Goal: Communication & Community: Answer question/provide support

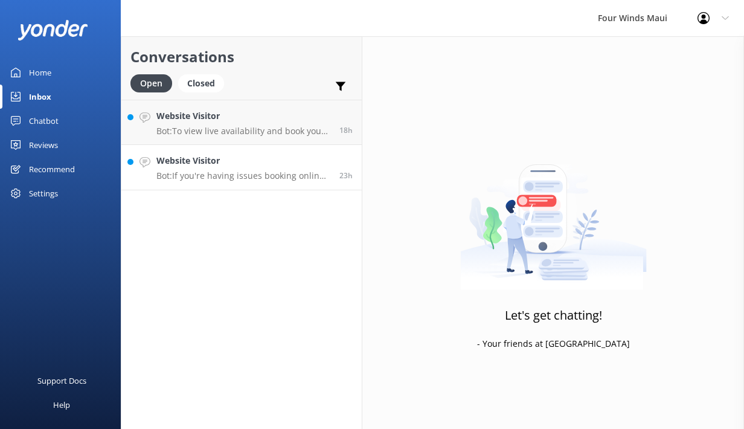
click at [279, 154] on h4 "Website Visitor" at bounding box center [243, 160] width 174 height 13
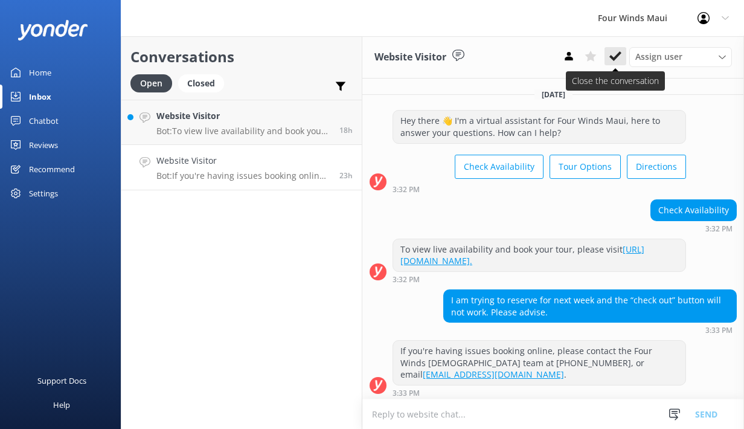
click at [613, 61] on icon at bounding box center [616, 56] width 12 height 12
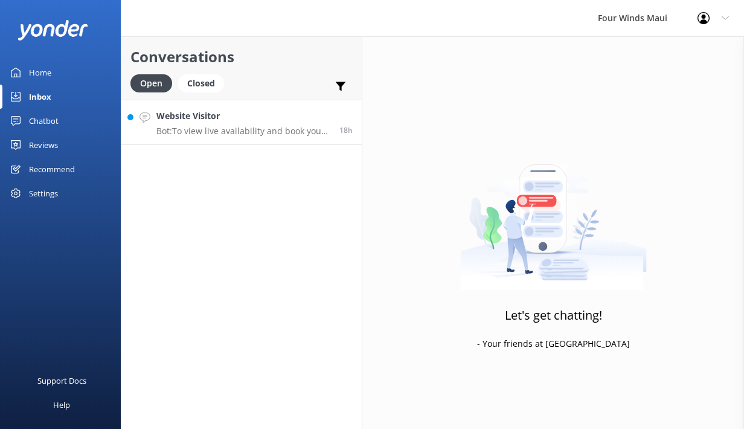
click at [275, 112] on h4 "Website Visitor" at bounding box center [243, 115] width 174 height 13
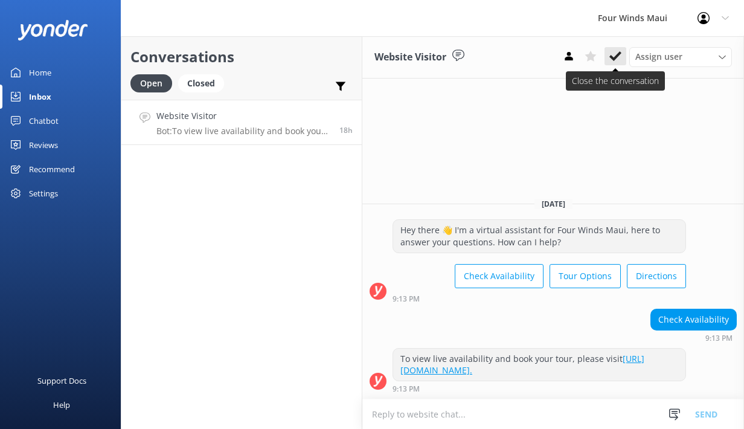
click at [622, 58] on button at bounding box center [616, 56] width 22 height 18
